Goal: Information Seeking & Learning: Learn about a topic

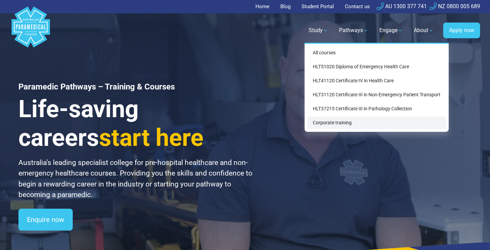
click at [331, 120] on link "Corporate training" at bounding box center [376, 122] width 139 height 13
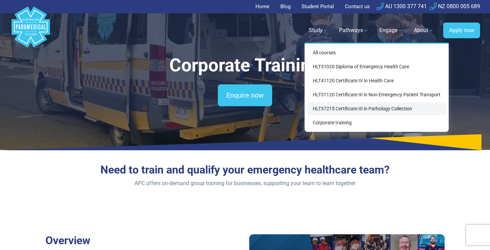
click at [326, 105] on link "HLT37215 Certificate III in Pathology Collection" at bounding box center [376, 108] width 139 height 13
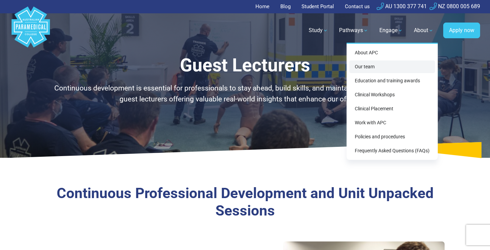
click at [371, 66] on link "Our team" at bounding box center [392, 66] width 86 height 13
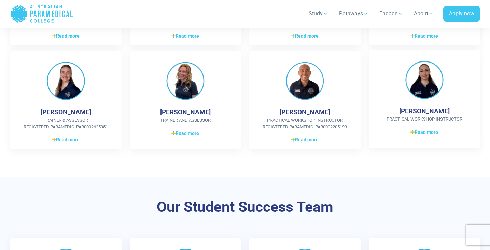
scroll to position [353, 0]
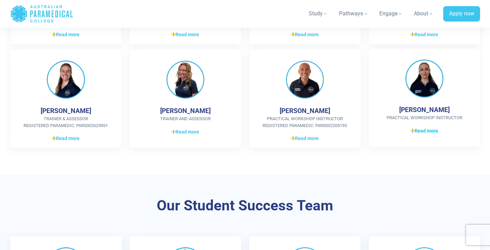
click at [418, 128] on span "Read more" at bounding box center [425, 130] width 28 height 7
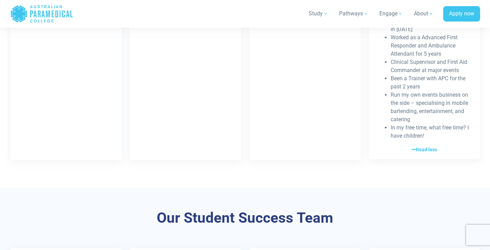
scroll to position [488, 0]
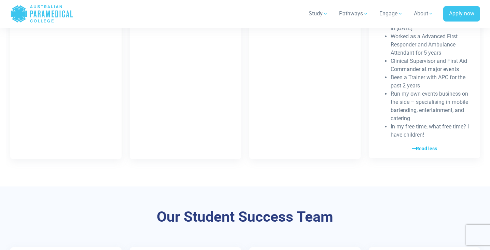
click at [416, 146] on span "Read less" at bounding box center [424, 148] width 25 height 7
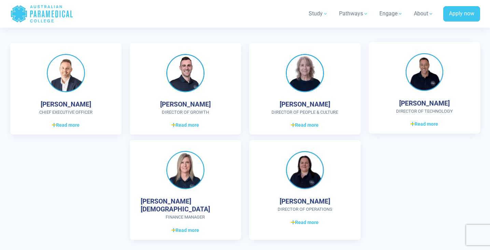
scroll to position [1743, 0]
